Goal: Transaction & Acquisition: Download file/media

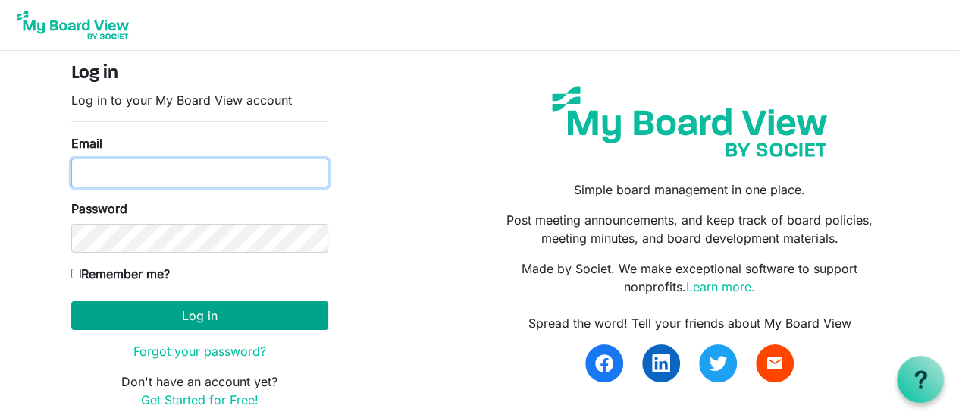
type input "boardchair@bvo.ca"
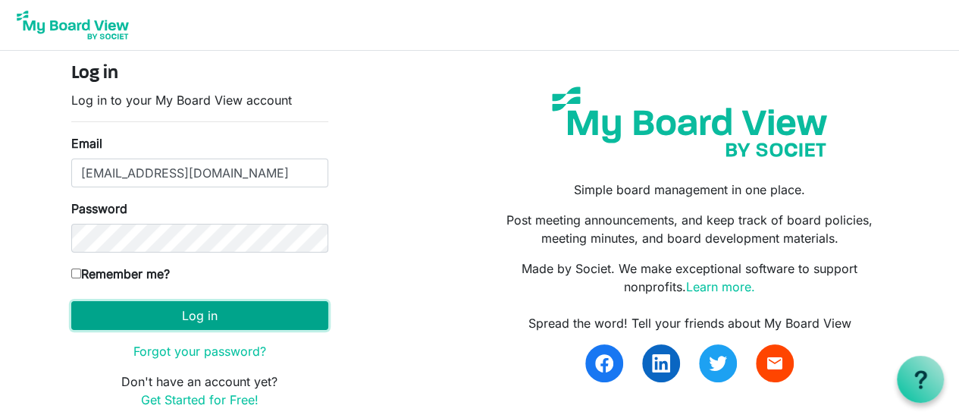
click at [199, 315] on button "Log in" at bounding box center [199, 315] width 257 height 29
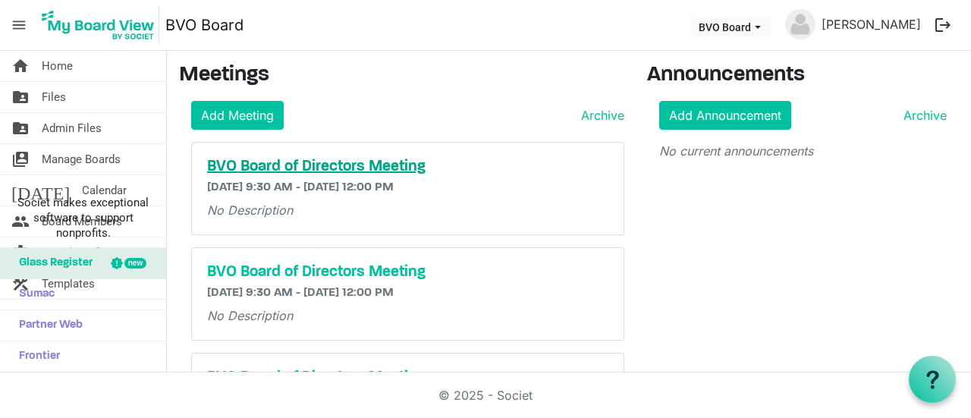
click at [265, 163] on h5 "BVO Board of Directors Meeting" at bounding box center [407, 167] width 401 height 18
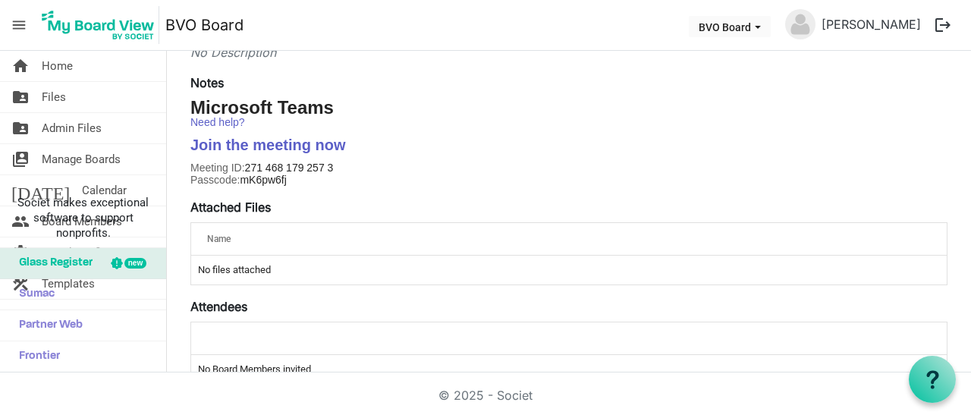
scroll to position [262, 0]
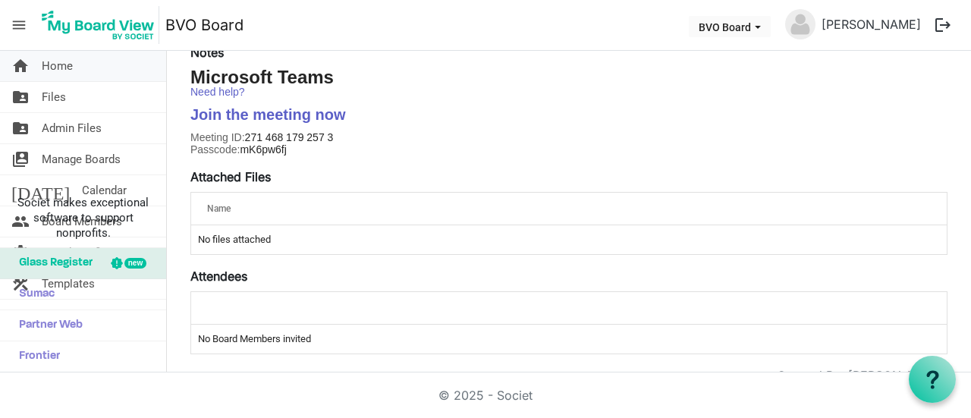
click at [55, 63] on span "Home" at bounding box center [57, 66] width 31 height 30
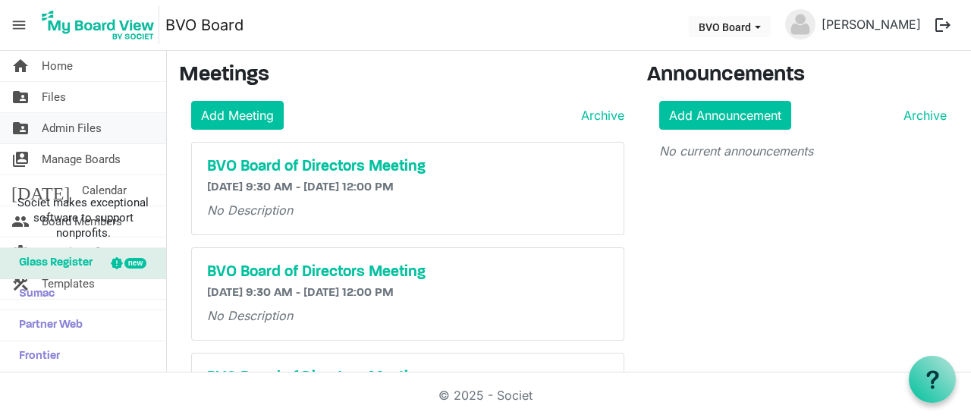
click at [65, 125] on span "Admin Files" at bounding box center [72, 128] width 60 height 30
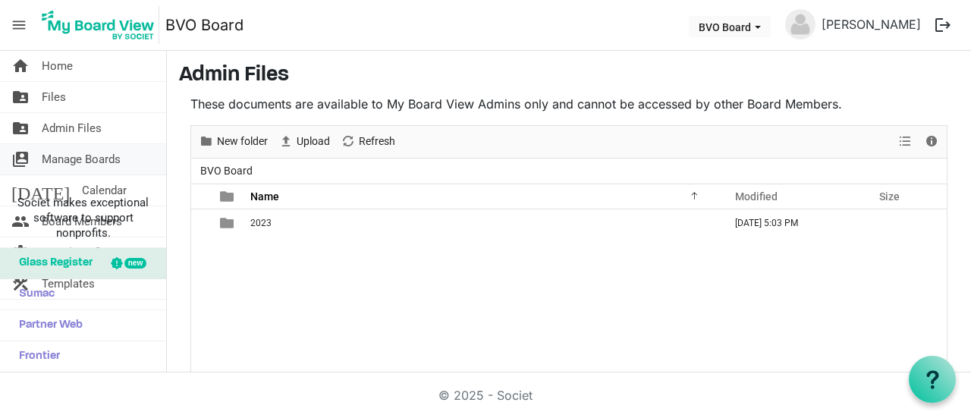
click at [66, 158] on span "Manage Boards" at bounding box center [81, 159] width 79 height 30
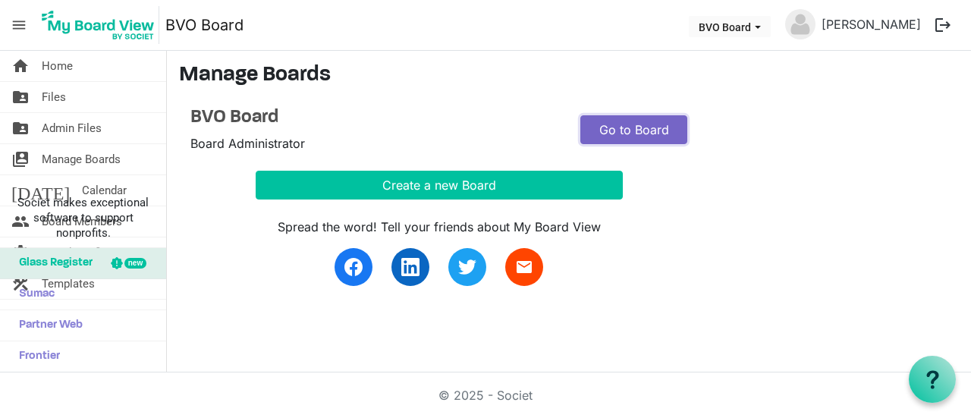
click at [637, 129] on link "Go to Board" at bounding box center [633, 129] width 107 height 29
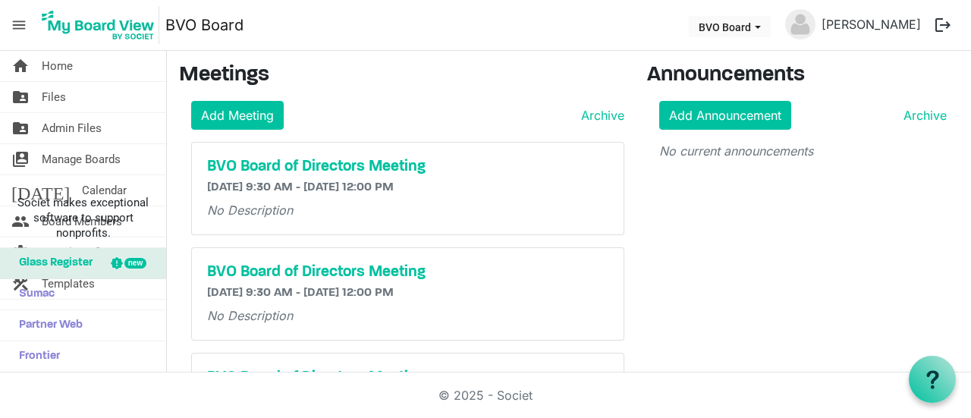
click at [135, 262] on div "new" at bounding box center [135, 263] width 22 height 11
click at [57, 93] on span "Files" at bounding box center [54, 97] width 24 height 30
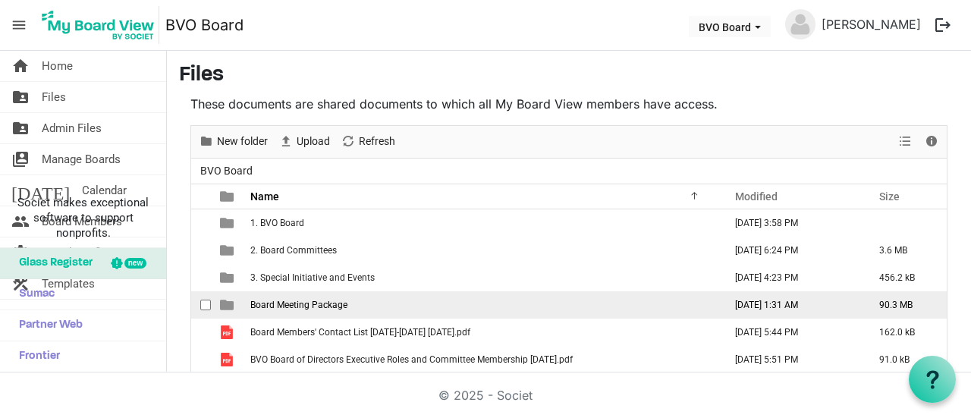
click at [472, 305] on td "Board Meeting Package" at bounding box center [482, 304] width 473 height 27
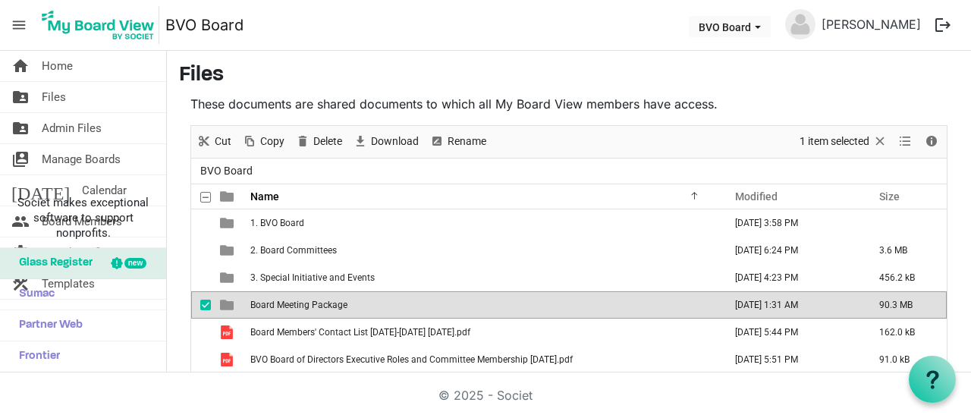
click at [472, 305] on td "Board Meeting Package" at bounding box center [482, 304] width 473 height 27
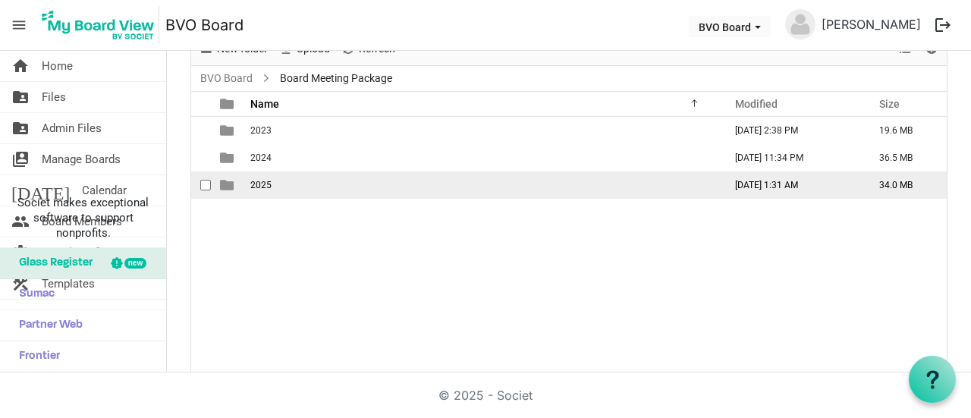
click at [260, 180] on span "2025" at bounding box center [260, 185] width 21 height 11
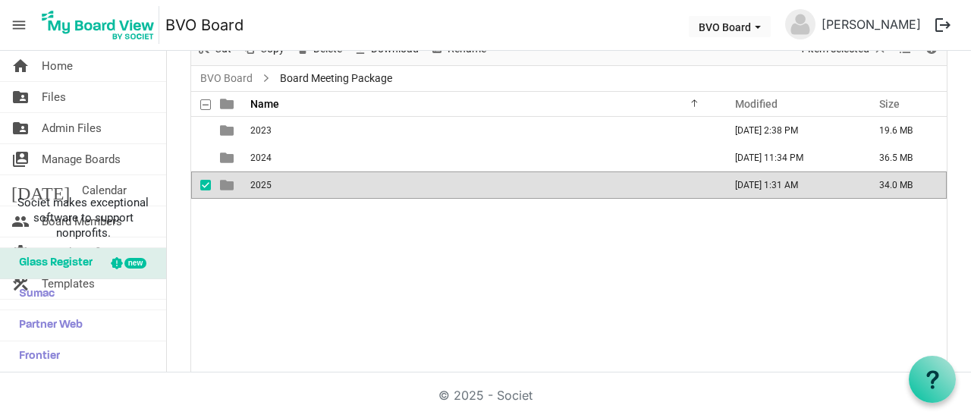
click at [260, 180] on span "2025" at bounding box center [260, 185] width 21 height 11
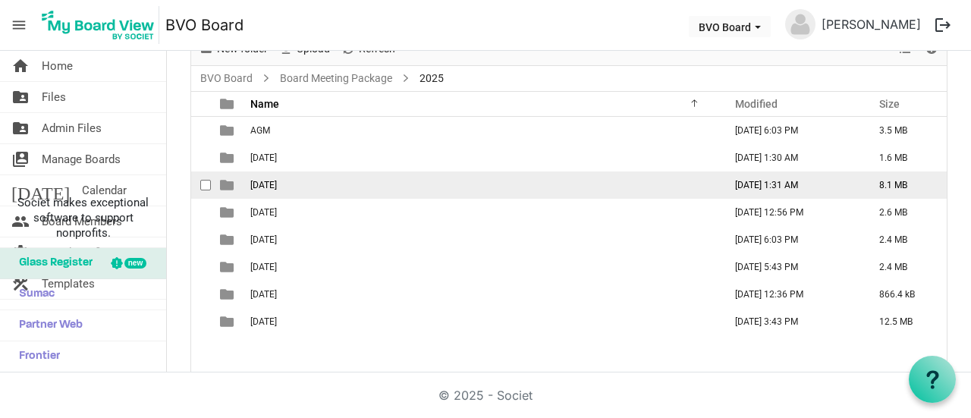
drag, startPoint x: 263, startPoint y: 180, endPoint x: 265, endPoint y: 187, distance: 7.9
click at [265, 187] on span "August 28, 2025" at bounding box center [263, 185] width 27 height 11
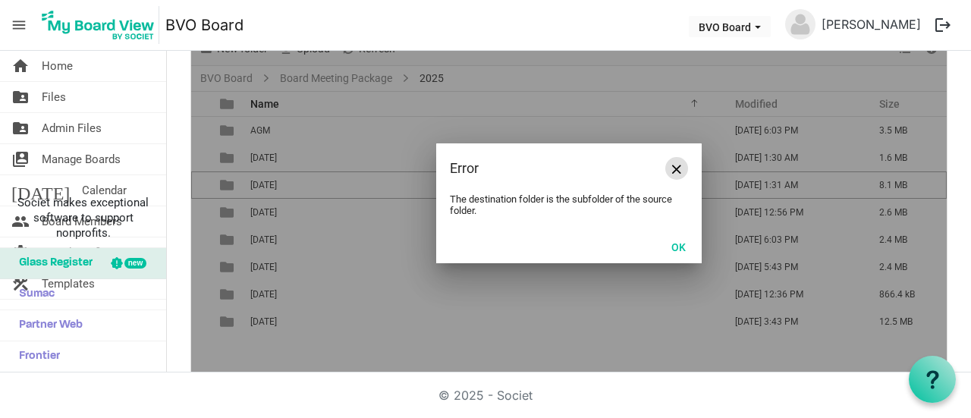
click at [672, 165] on span "Close" at bounding box center [676, 169] width 9 height 9
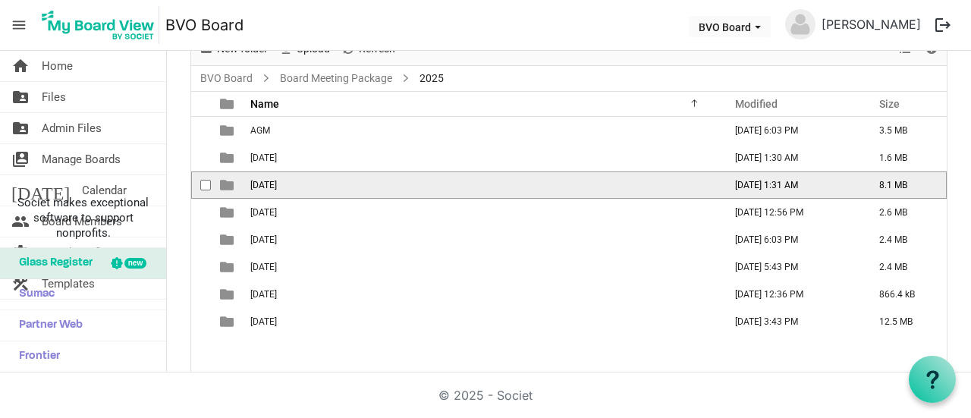
click at [203, 184] on span "checkbox" at bounding box center [205, 185] width 11 height 11
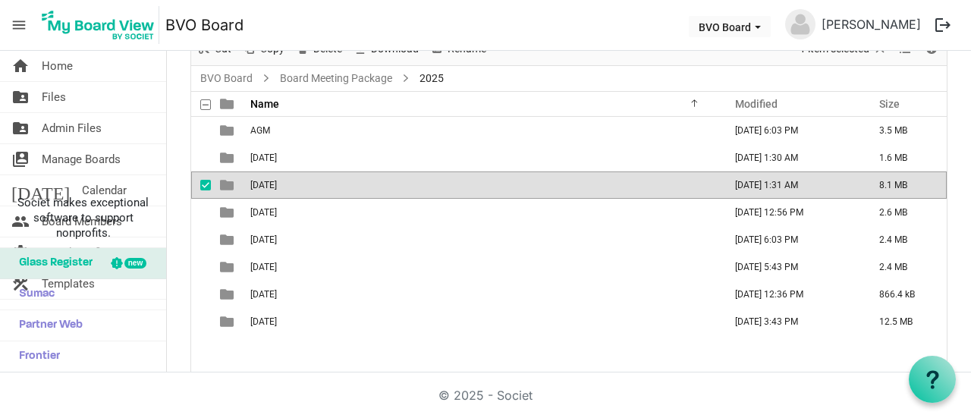
click at [338, 184] on td "August 28, 2025" at bounding box center [482, 184] width 473 height 27
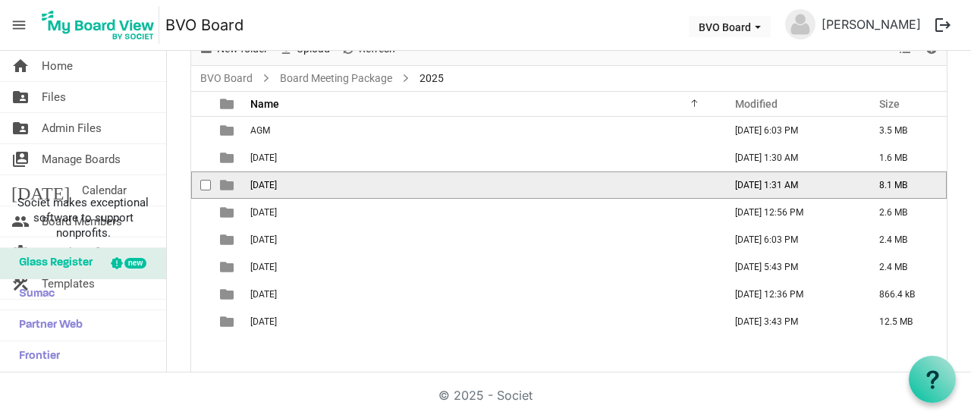
click at [338, 184] on td "August 28, 2025" at bounding box center [482, 184] width 473 height 27
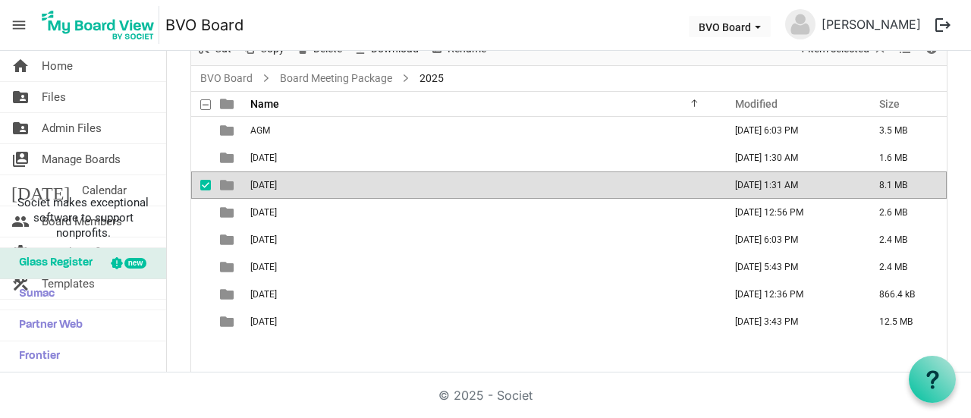
click at [942, 24] on button "logout" at bounding box center [943, 25] width 32 height 32
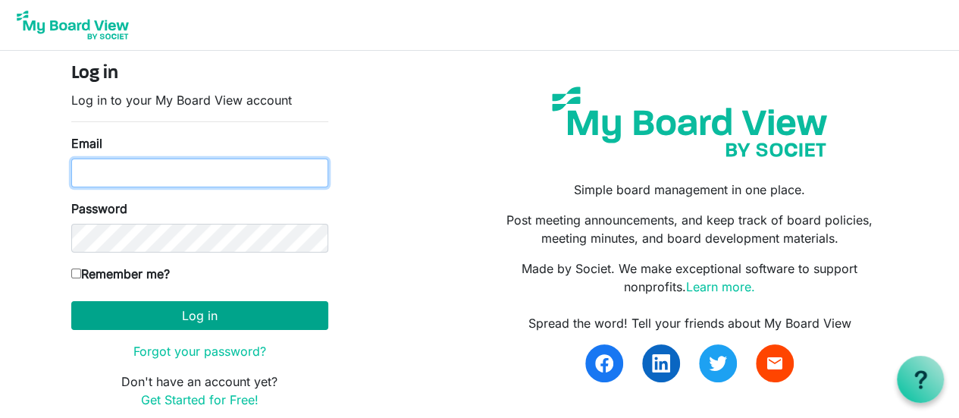
type input "[EMAIL_ADDRESS][DOMAIN_NAME]"
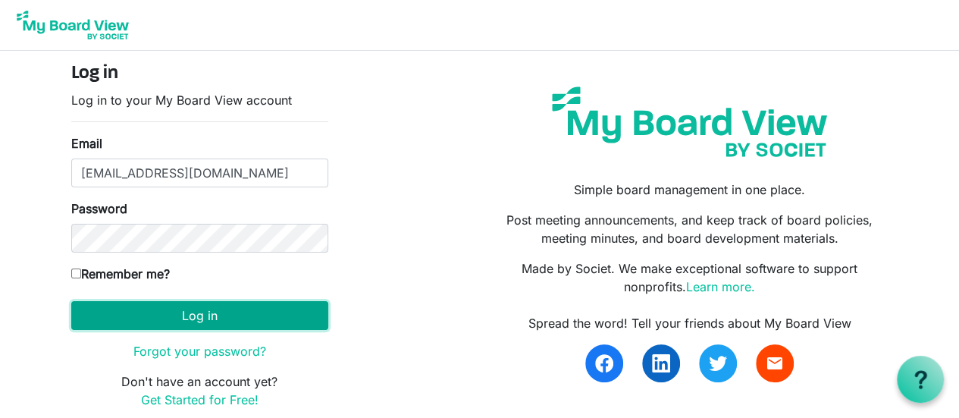
click at [189, 312] on button "Log in" at bounding box center [199, 315] width 257 height 29
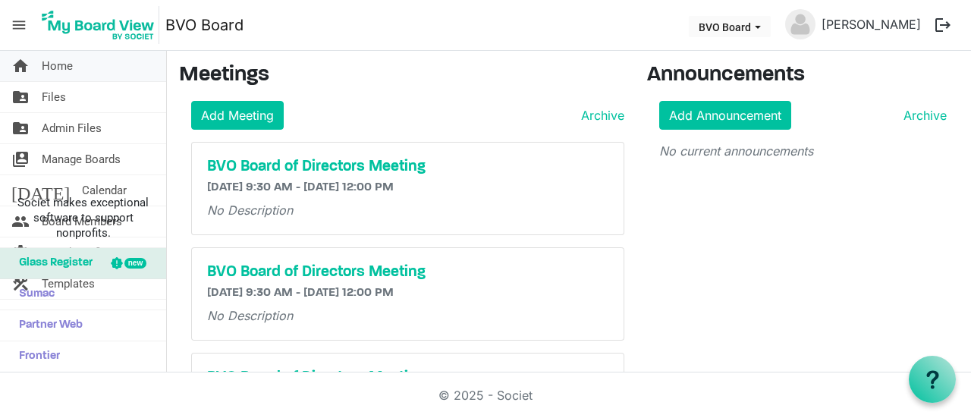
click at [50, 66] on span "Home" at bounding box center [57, 66] width 31 height 30
click at [51, 96] on span "Files" at bounding box center [54, 97] width 24 height 30
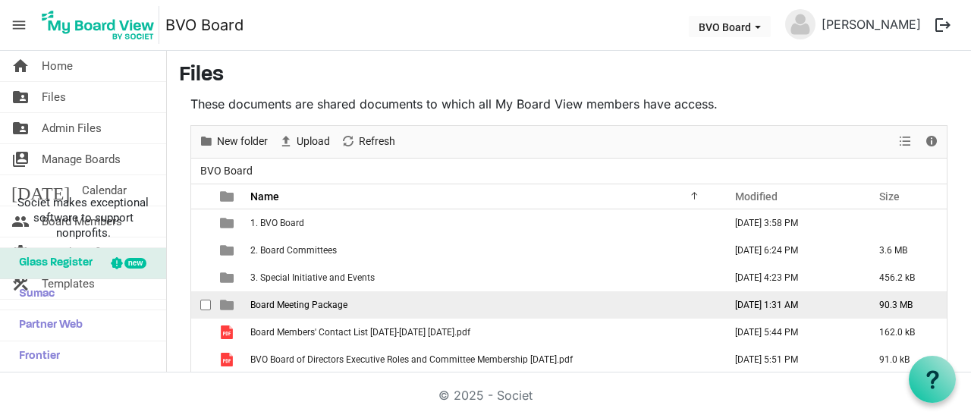
click at [200, 300] on span "checkbox" at bounding box center [205, 304] width 11 height 11
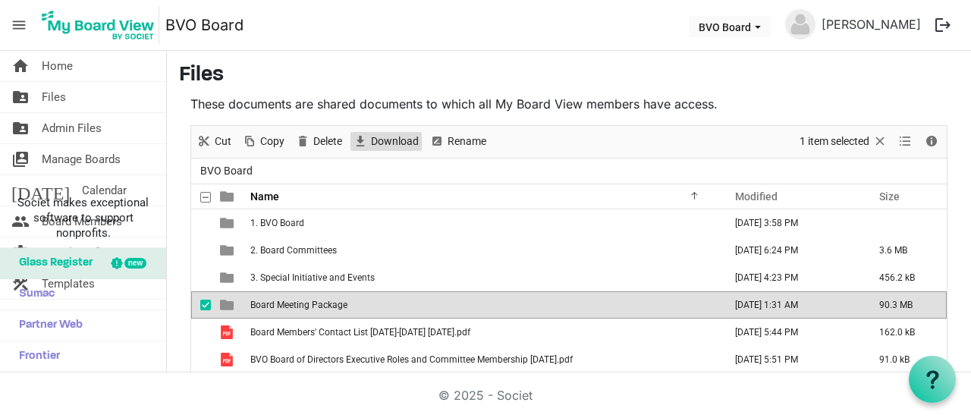
click at [390, 137] on span "Download" at bounding box center [394, 141] width 51 height 19
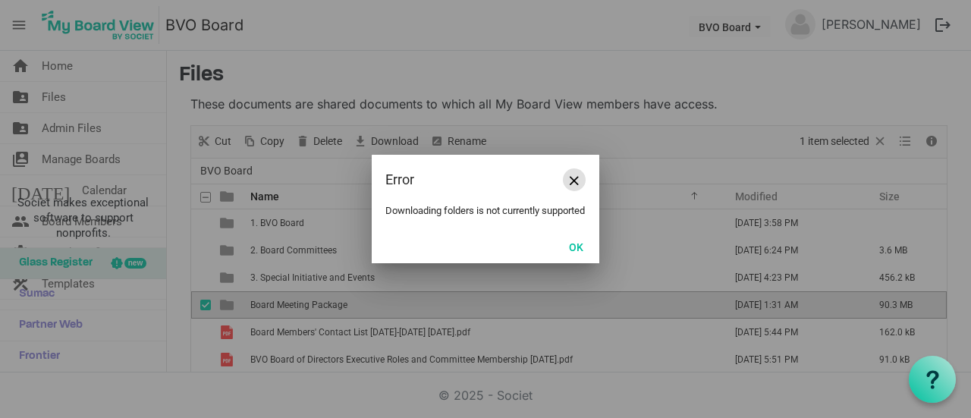
click at [575, 176] on span "Close" at bounding box center [573, 180] width 9 height 9
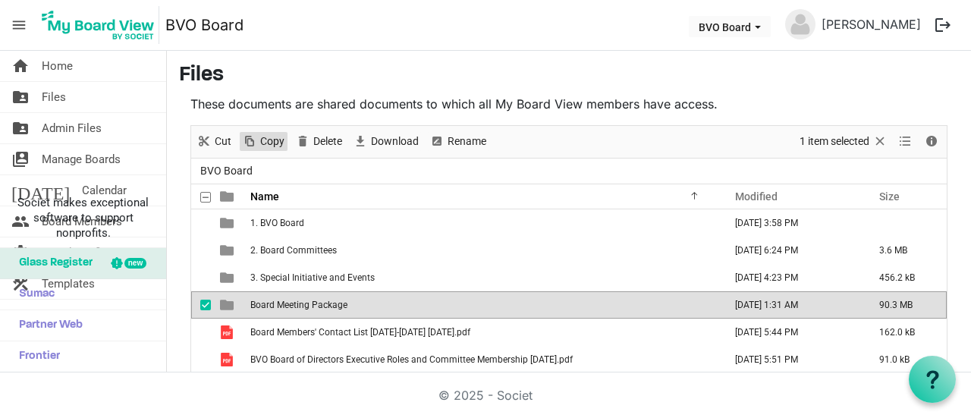
click at [264, 140] on span "Copy" at bounding box center [272, 141] width 27 height 19
click at [764, 25] on span "BVO Board dropdownbutton" at bounding box center [758, 27] width 14 height 6
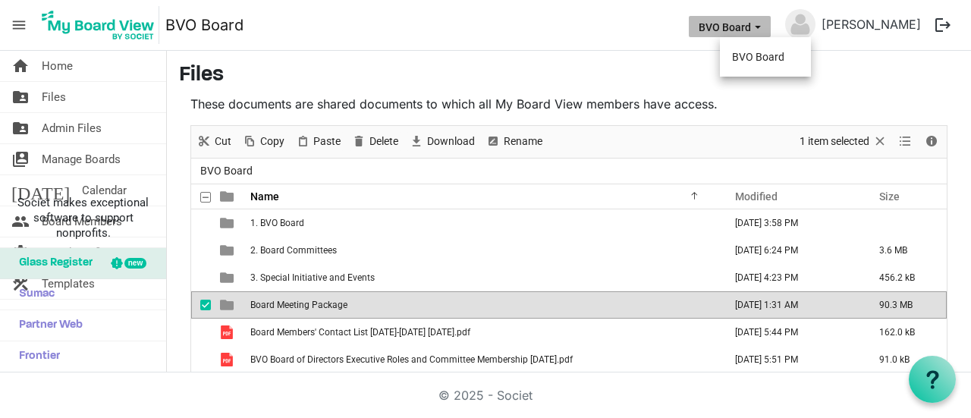
click at [764, 25] on span "BVO Board dropdownbutton" at bounding box center [758, 27] width 14 height 6
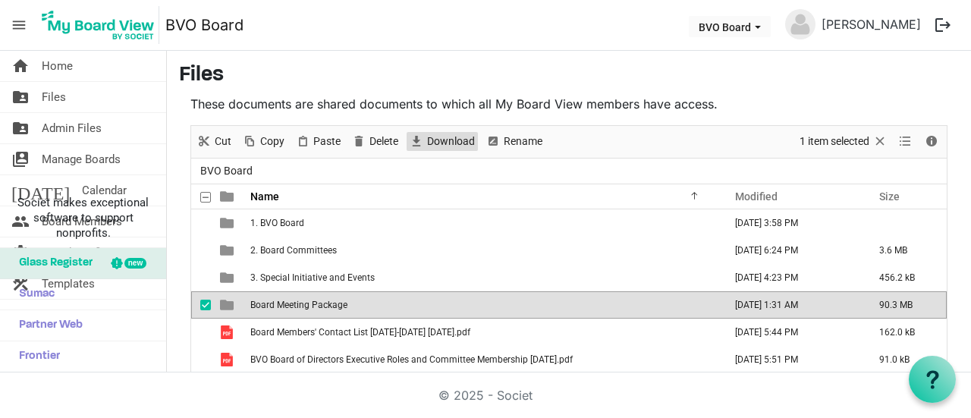
click at [447, 140] on span "Download" at bounding box center [450, 141] width 51 height 19
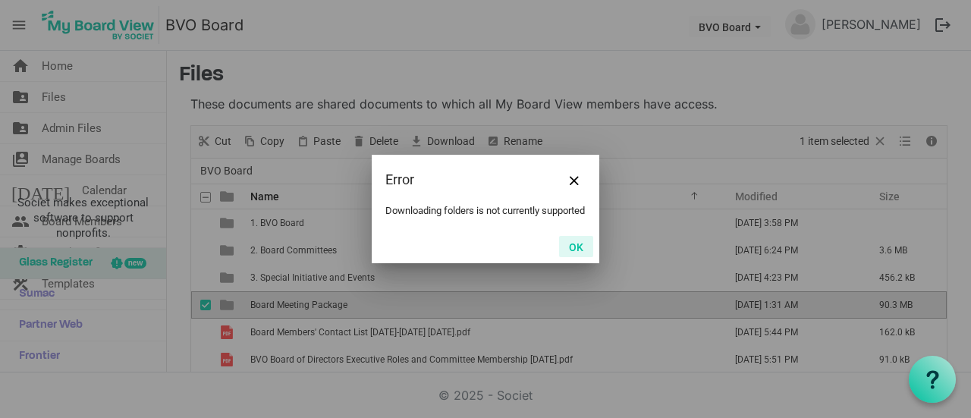
click at [582, 250] on button "OK" at bounding box center [576, 246] width 34 height 21
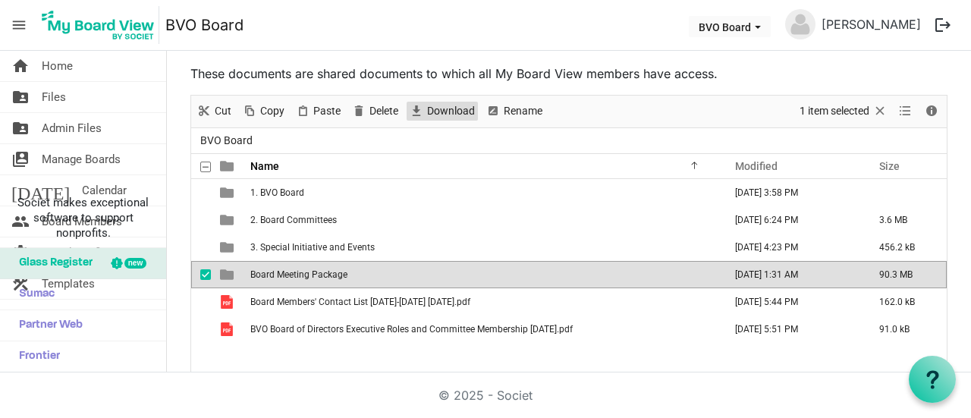
scroll to position [61, 0]
